Goal: Task Accomplishment & Management: Use online tool/utility

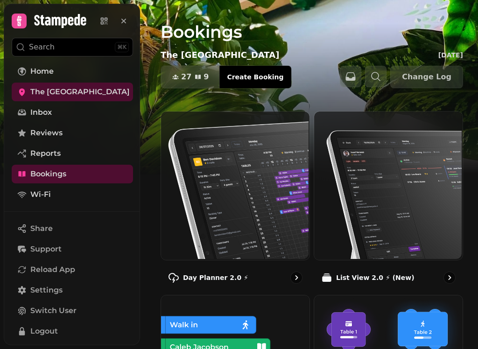
click at [257, 176] on img at bounding box center [234, 185] width 148 height 148
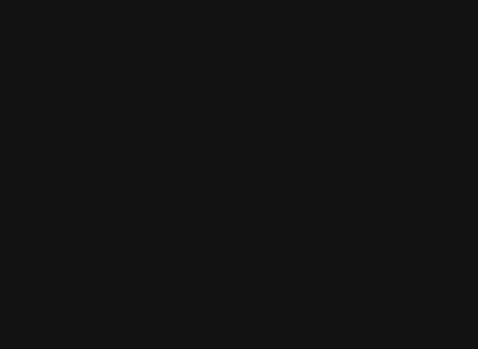
click at [270, 170] on div at bounding box center [239, 174] width 478 height 349
